Goal: Task Accomplishment & Management: Use online tool/utility

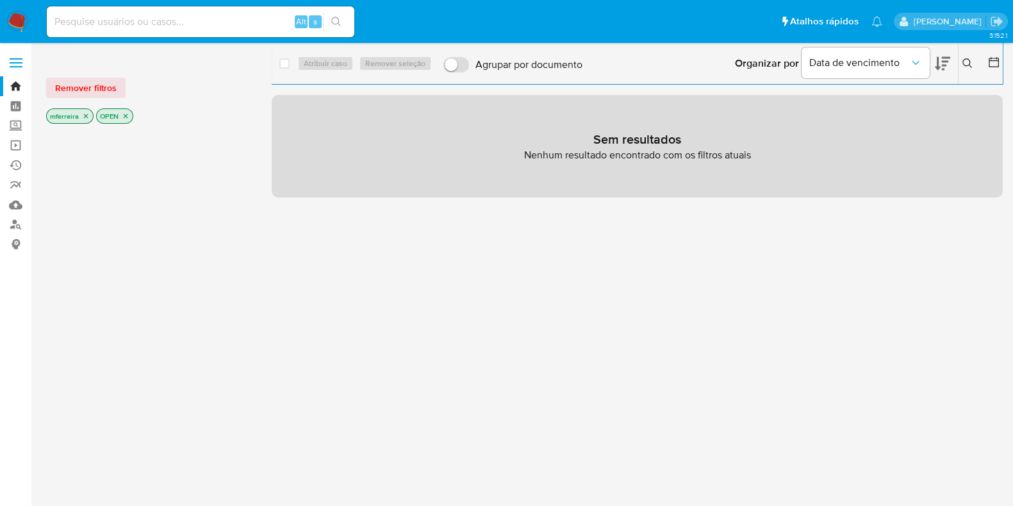
click at [261, 9] on div "Alt s" at bounding box center [201, 21] width 308 height 31
click at [276, 26] on input at bounding box center [201, 21] width 308 height 17
paste input "c9JsG8Zc6aCcZjH66ADgA5Dm"
type input "c9JsG8Zc6aCcZjH66ADgA5Dm"
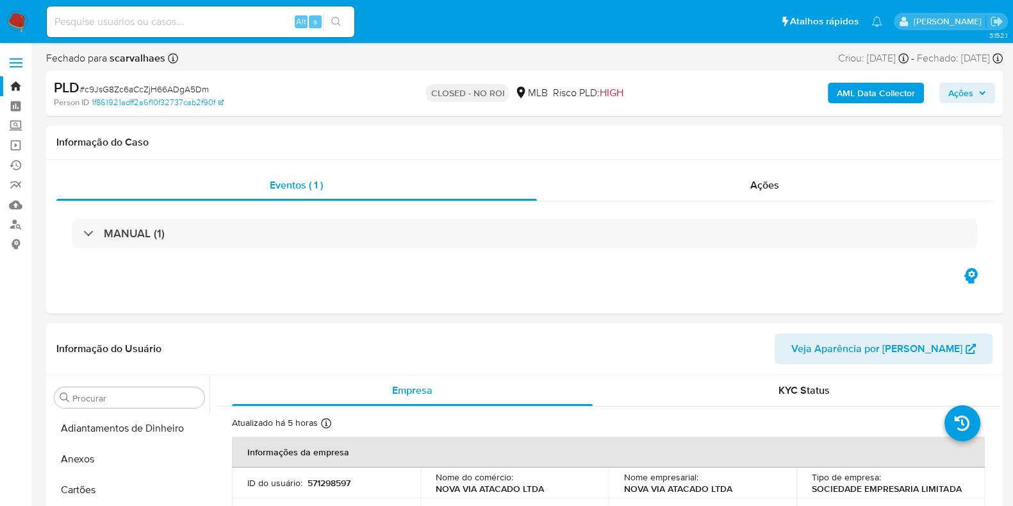
select select "10"
click at [784, 169] on div "Eventos ( 1 ) Ações MANUAL (1)" at bounding box center [524, 237] width 957 height 154
click at [786, 184] on div "Ações" at bounding box center [765, 185] width 456 height 31
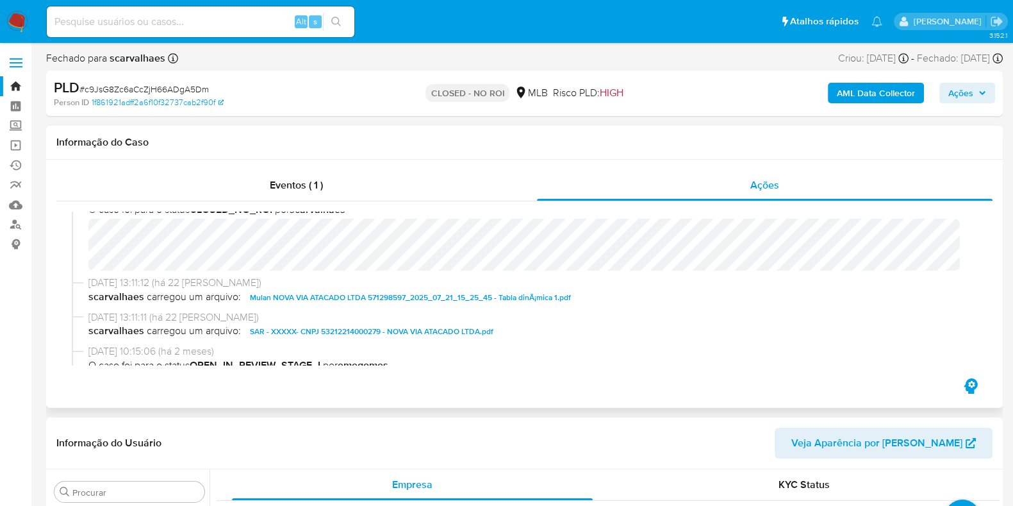
scroll to position [79, 0]
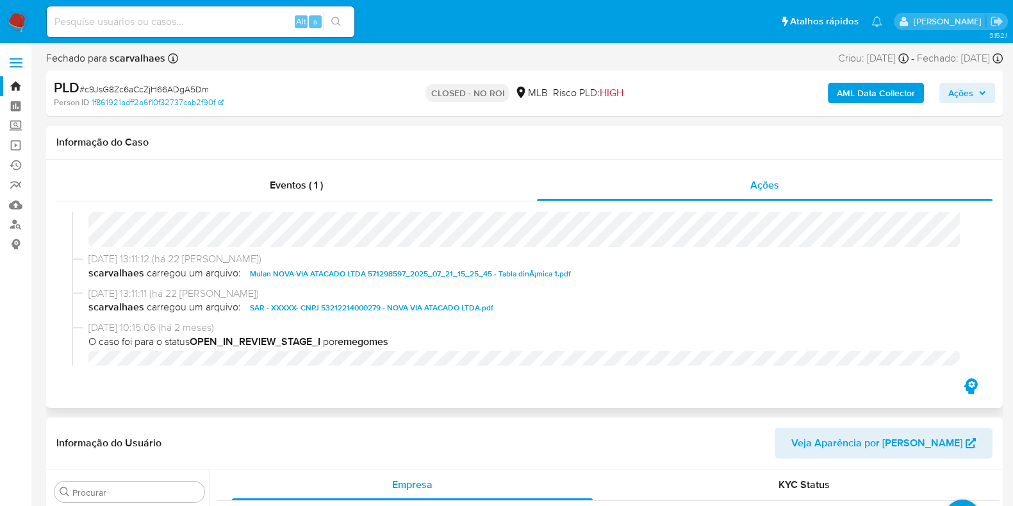
click at [283, 311] on span "SAR - XXXXX- CNPJ 53212214000279 - NOVA VIA ATACADO LTDA.pdf" at bounding box center [372, 307] width 244 height 15
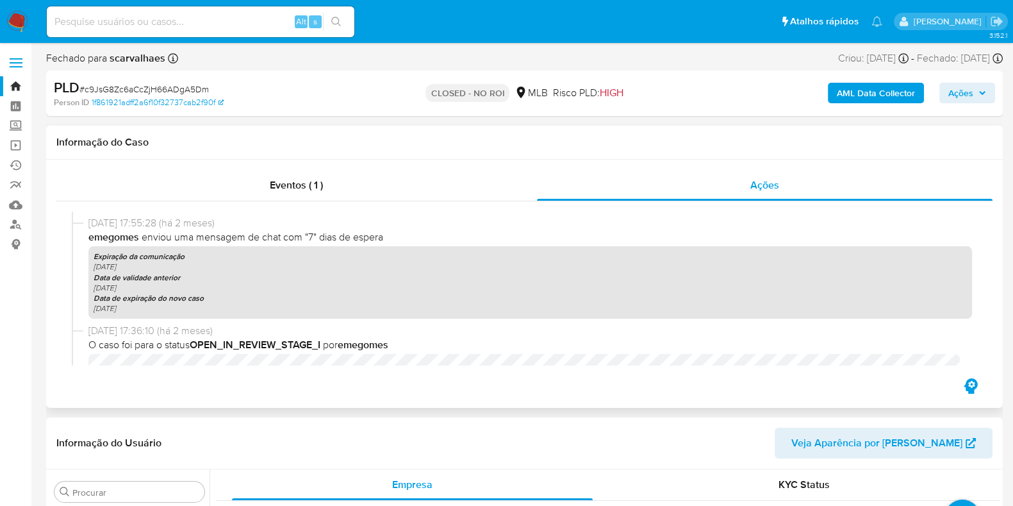
scroll to position [572, 0]
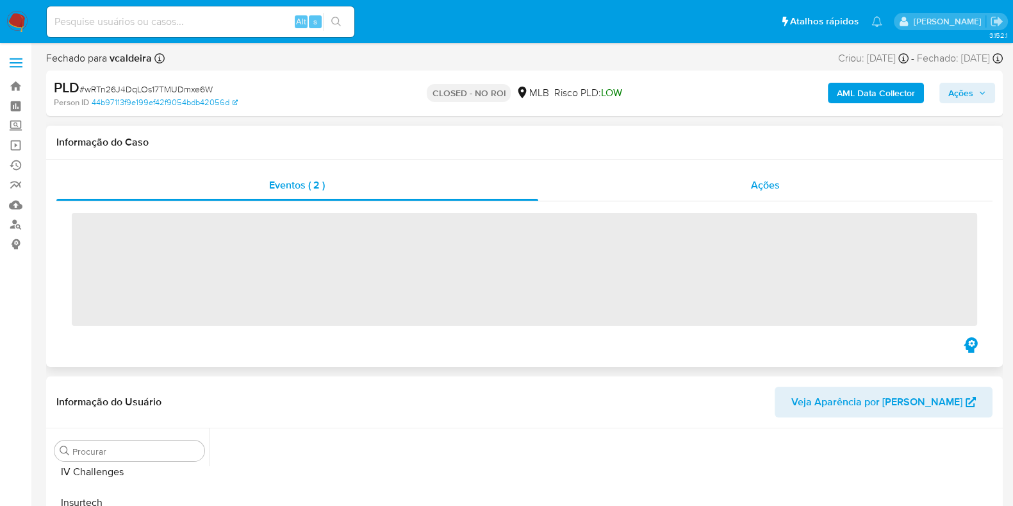
scroll to position [541, 0]
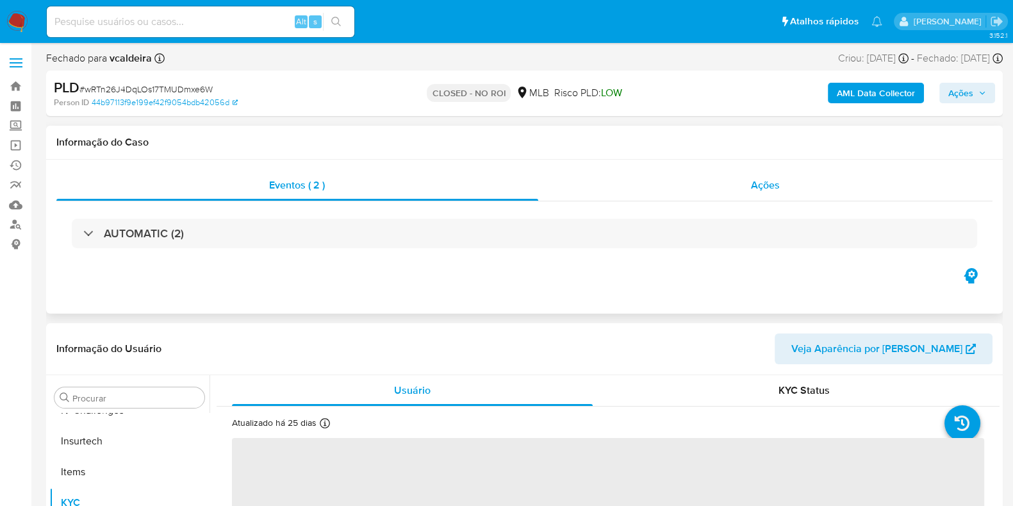
click at [718, 182] on div "Ações" at bounding box center [765, 185] width 455 height 31
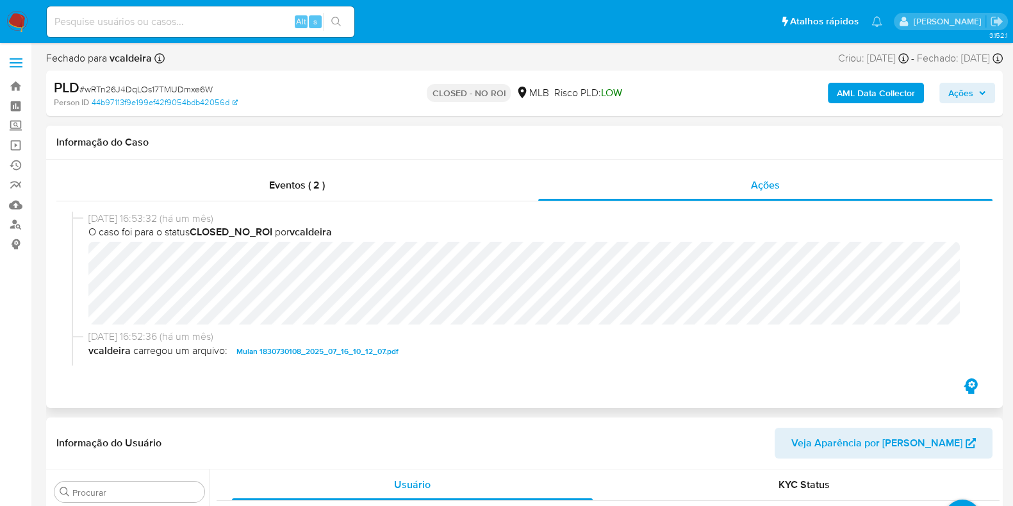
select select "10"
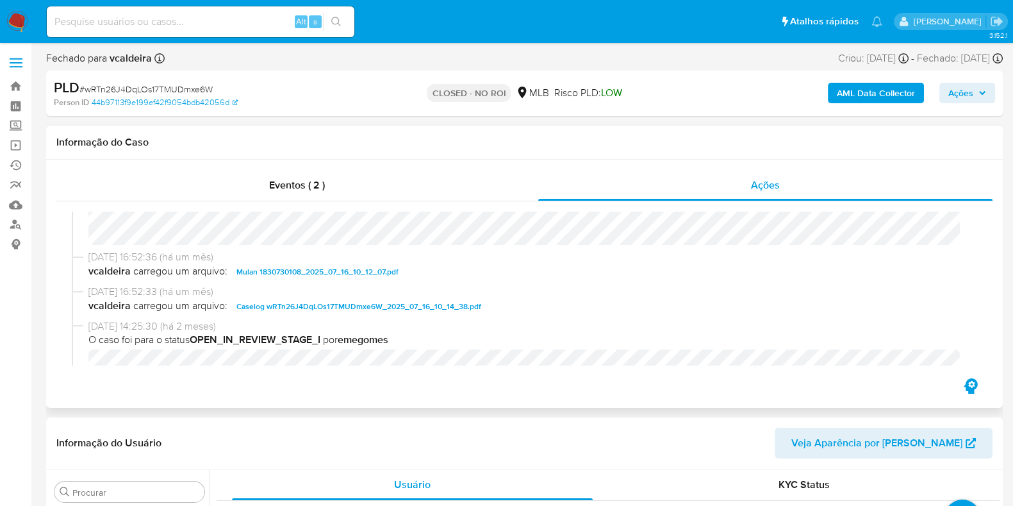
click at [285, 304] on span "Caselog wRTn26J4DqLOs17TMUDmxe6W_2025_07_16_10_14_38.pdf" at bounding box center [358, 306] width 245 height 15
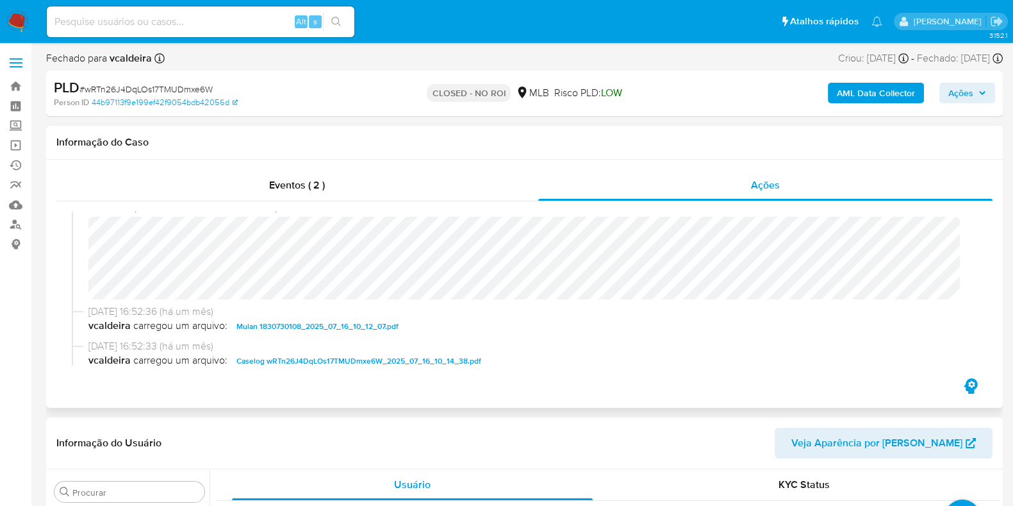
scroll to position [0, 0]
